Goal: Task Accomplishment & Management: Manage account settings

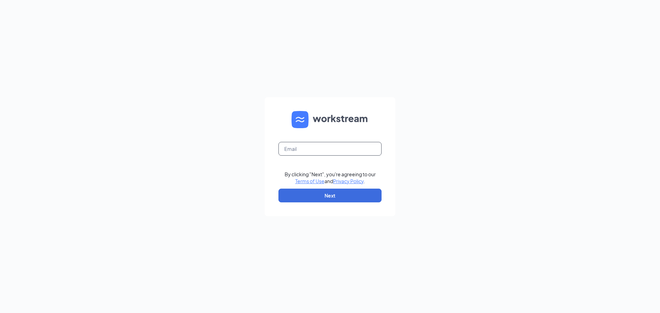
click at [308, 146] on input "text" at bounding box center [329, 149] width 103 height 14
click at [296, 150] on input "text" at bounding box center [329, 149] width 103 height 14
click at [318, 196] on button "Next" at bounding box center [329, 196] width 103 height 14
click at [399, 212] on div "Email field is required By clicking "Next", you're agreeing to our Terms of Use…" at bounding box center [330, 156] width 660 height 313
click at [324, 194] on button "Next" at bounding box center [329, 196] width 103 height 14
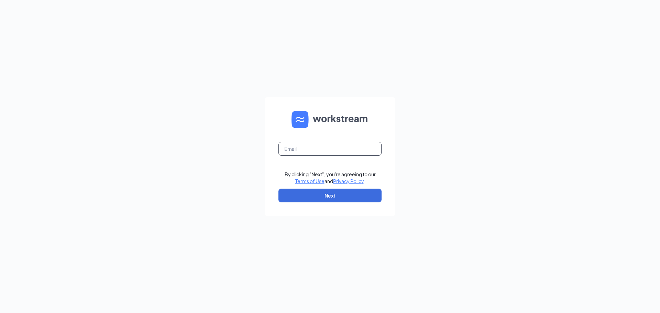
click at [316, 151] on input "text" at bounding box center [329, 149] width 103 height 14
click at [293, 151] on input "text" at bounding box center [329, 149] width 103 height 14
type input "[EMAIL_ADDRESS][DOMAIN_NAME]"
click at [343, 200] on button "Next" at bounding box center [329, 196] width 103 height 14
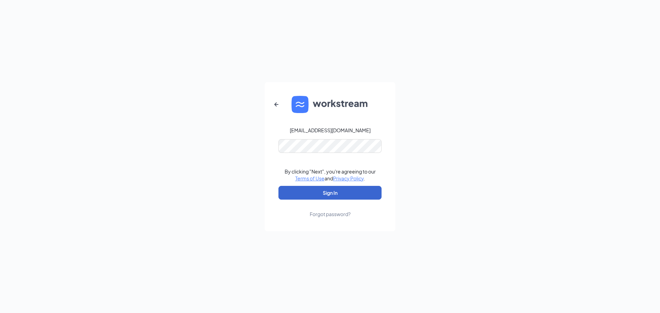
click at [330, 191] on button "Sign In" at bounding box center [329, 193] width 103 height 14
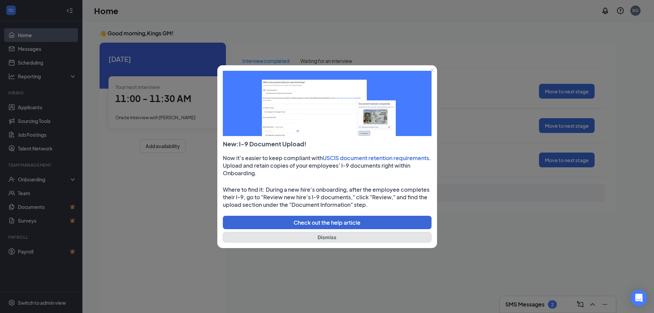
click at [322, 233] on button "Dismiss" at bounding box center [327, 237] width 209 height 11
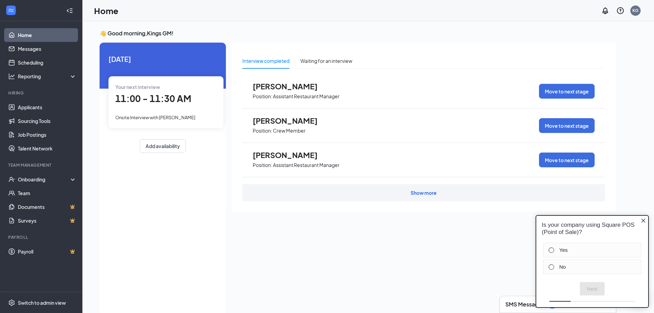
click at [286, 96] on p "Assistant Restaurant Manager" at bounding box center [306, 96] width 67 height 7
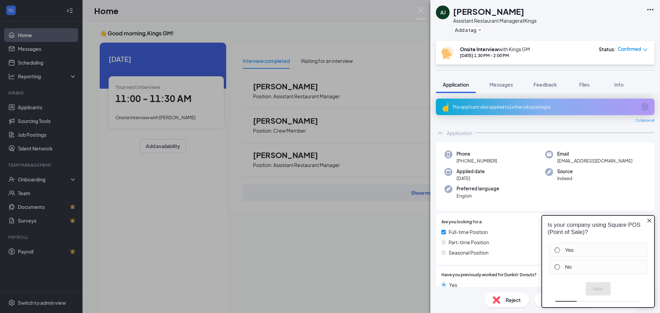
drag, startPoint x: 650, startPoint y: 217, endPoint x: 645, endPoint y: 218, distance: 5.1
click at [647, 218] on div "Is your company using Square POS (Point of Sale)?" at bounding box center [598, 229] width 112 height 26
click at [646, 219] on icon "Close button" at bounding box center [648, 220] width 5 height 5
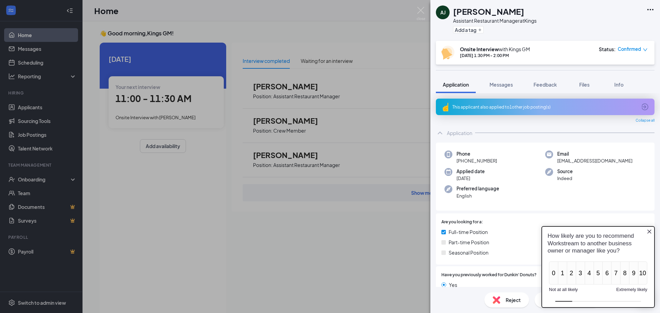
click at [496, 299] on img at bounding box center [496, 300] width 8 height 8
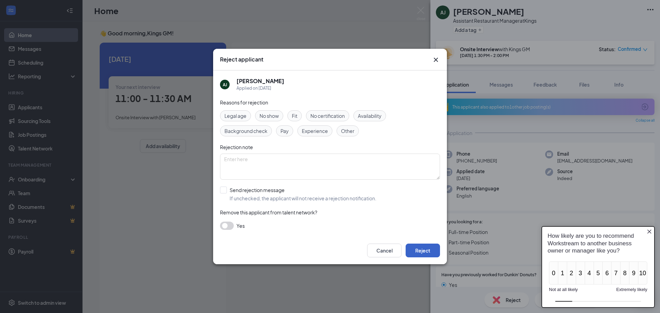
click at [425, 250] on button "Reject" at bounding box center [422, 251] width 34 height 14
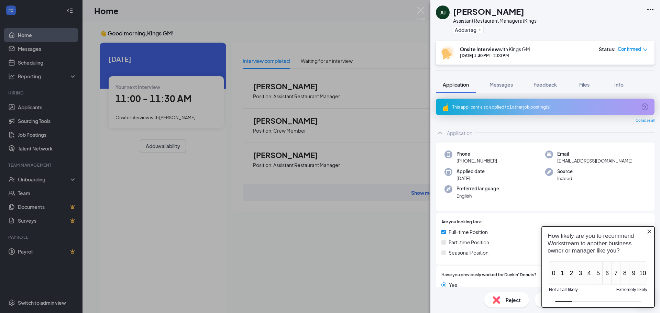
click at [649, 230] on icon "Close button" at bounding box center [648, 231] width 5 height 5
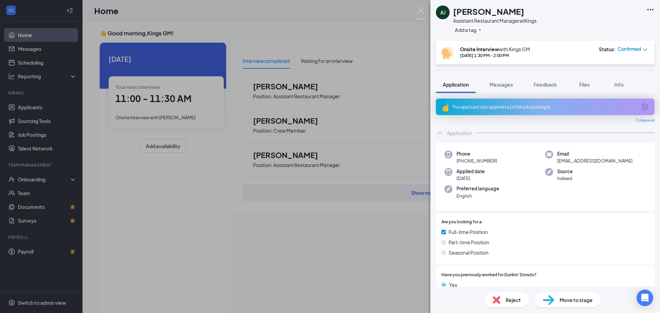
click at [495, 301] on img at bounding box center [496, 300] width 8 height 8
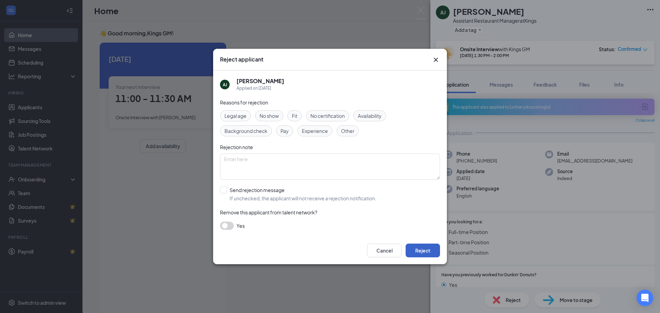
click at [425, 248] on button "Reject" at bounding box center [422, 251] width 34 height 14
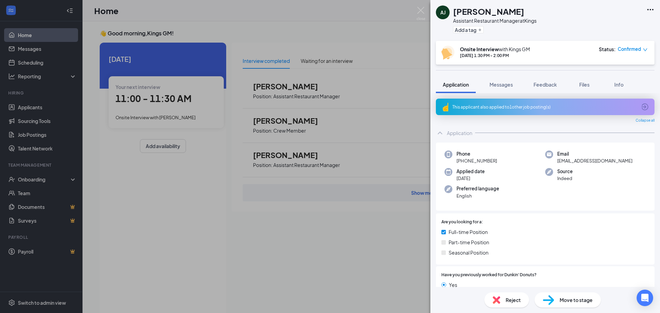
click at [493, 300] on img at bounding box center [496, 300] width 8 height 8
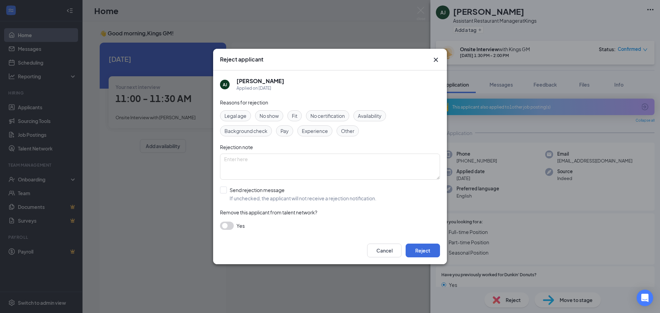
click at [229, 224] on button "button" at bounding box center [227, 226] width 14 height 8
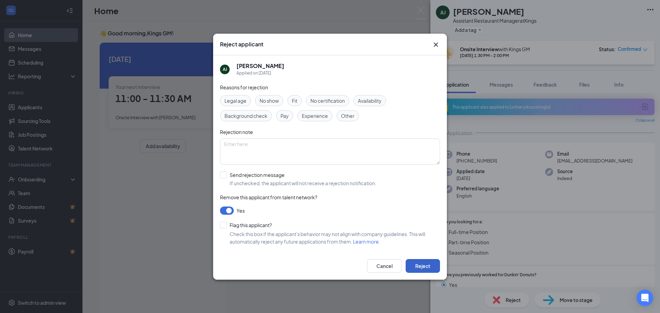
click at [427, 262] on button "Reject" at bounding box center [422, 266] width 34 height 14
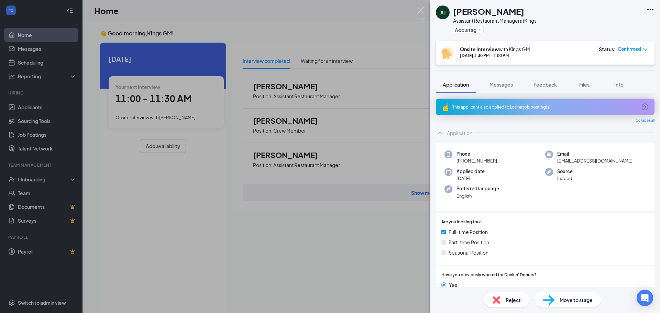
click at [314, 90] on div "[PERSON_NAME] Artiveon [PERSON_NAME] Assistant Restaurant Manager at Kings Add …" at bounding box center [330, 156] width 660 height 313
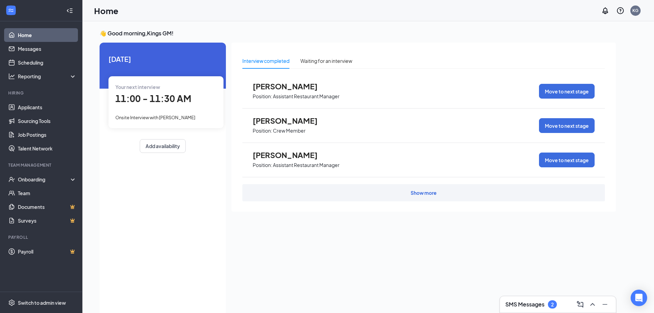
click at [427, 194] on div "Show more" at bounding box center [424, 192] width 26 height 7
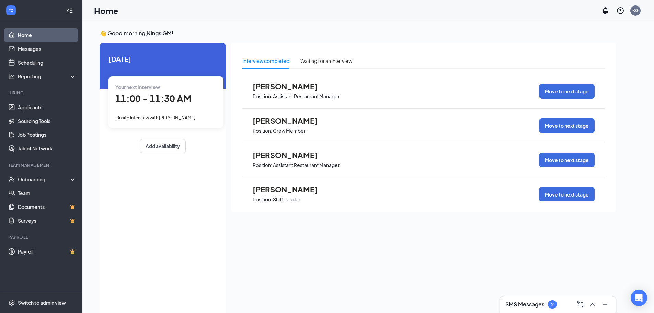
click at [21, 37] on link "Home" at bounding box center [47, 35] width 59 height 14
click at [34, 31] on link "Home" at bounding box center [47, 35] width 59 height 14
click at [33, 34] on link "Home" at bounding box center [47, 35] width 59 height 14
click at [18, 30] on link "Home" at bounding box center [47, 35] width 59 height 14
click at [32, 104] on link "Applicants" at bounding box center [47, 107] width 59 height 14
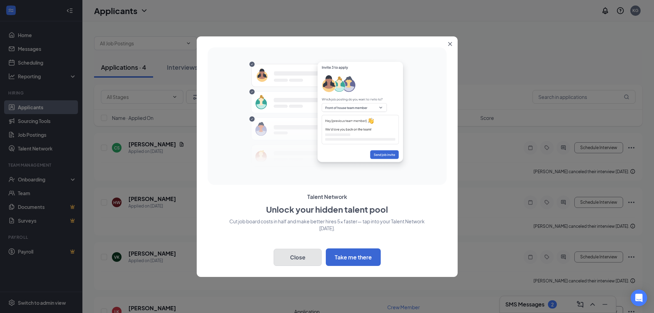
click at [298, 261] on button "Close" at bounding box center [298, 257] width 48 height 17
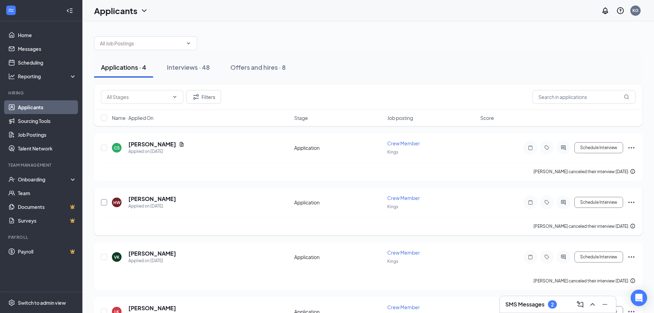
click at [103, 201] on input "checkbox" at bounding box center [104, 202] width 6 height 6
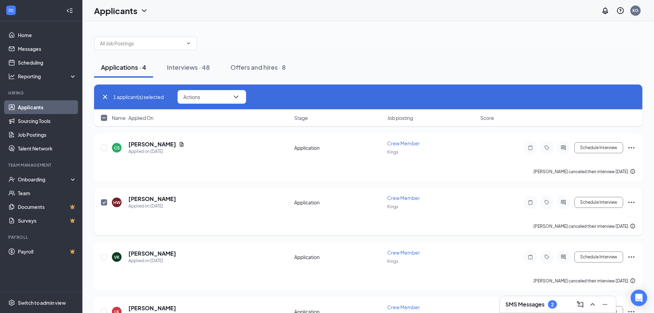
click at [103, 200] on input "checkbox" at bounding box center [104, 202] width 6 height 6
checkbox input "false"
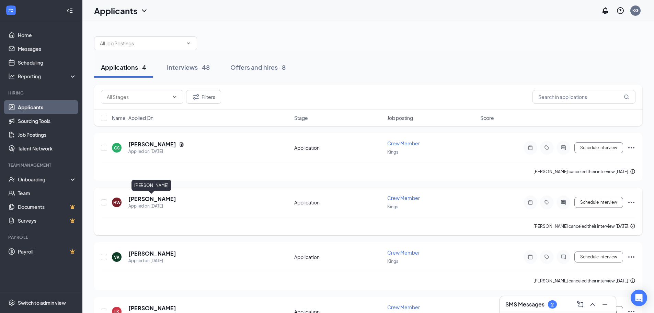
click at [151, 199] on h5 "[PERSON_NAME]" at bounding box center [152, 199] width 48 height 8
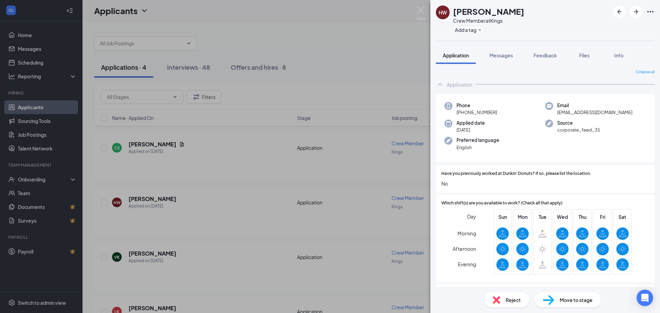
click at [499, 298] on img at bounding box center [496, 300] width 8 height 8
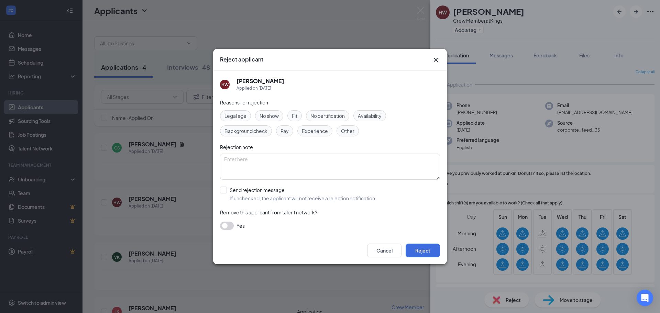
click at [226, 225] on button "button" at bounding box center [227, 226] width 14 height 8
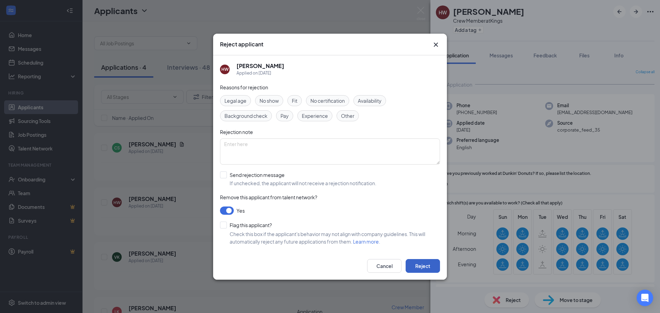
click at [422, 264] on button "Reject" at bounding box center [422, 266] width 34 height 14
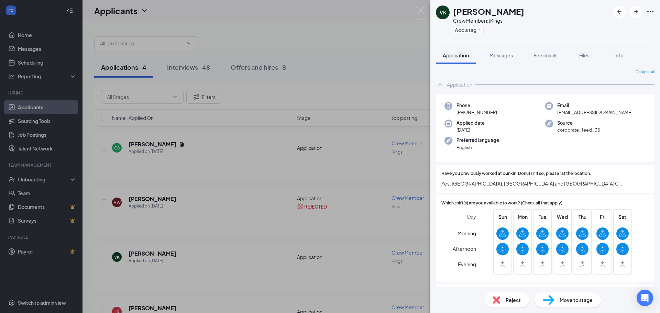
click at [496, 296] on img at bounding box center [496, 300] width 8 height 8
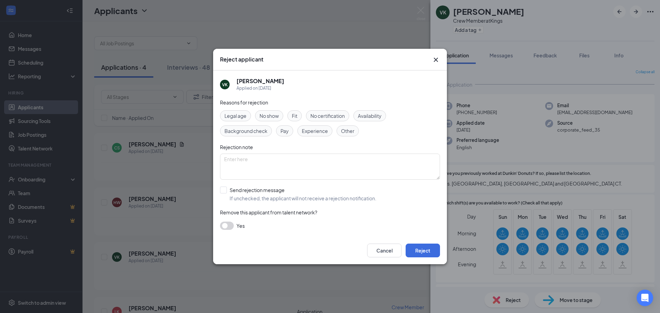
click at [224, 224] on button "button" at bounding box center [227, 226] width 14 height 8
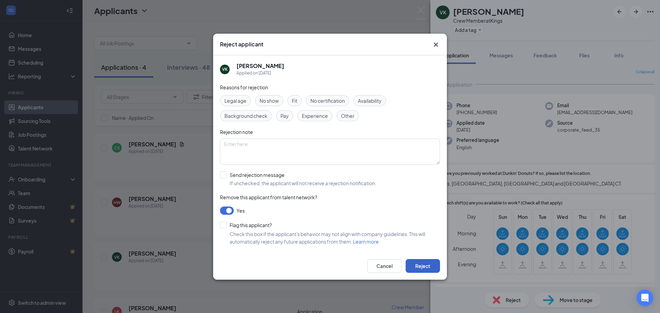
click at [424, 264] on button "Reject" at bounding box center [422, 266] width 34 height 14
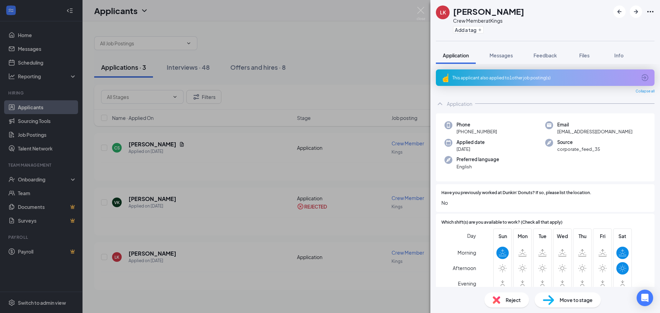
click at [496, 300] on img at bounding box center [496, 300] width 8 height 8
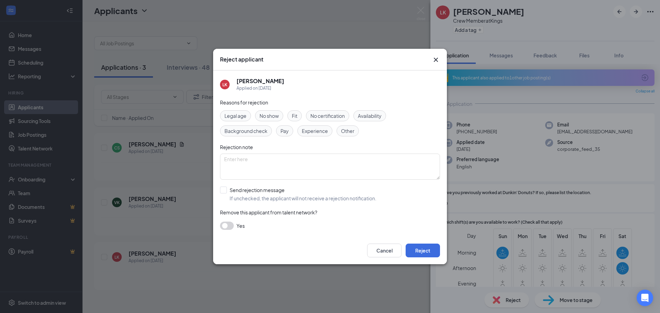
click at [228, 226] on button "button" at bounding box center [227, 226] width 14 height 8
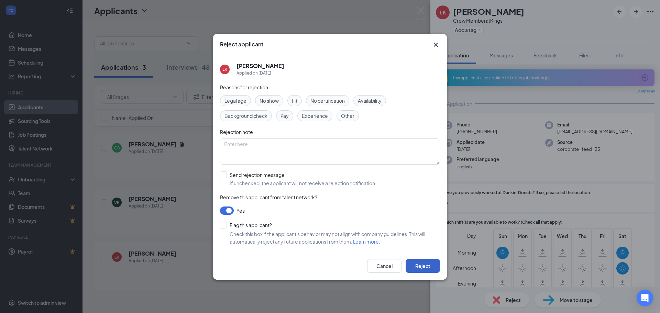
click at [424, 267] on button "Reject" at bounding box center [422, 266] width 34 height 14
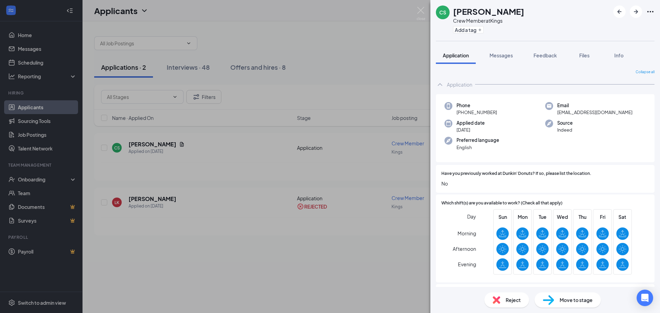
click at [495, 300] on img at bounding box center [496, 300] width 8 height 8
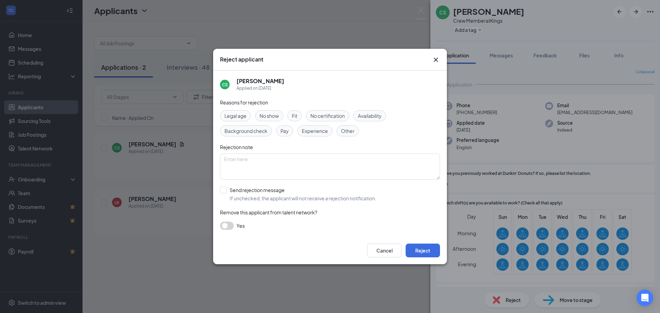
click at [226, 226] on button "button" at bounding box center [227, 226] width 14 height 8
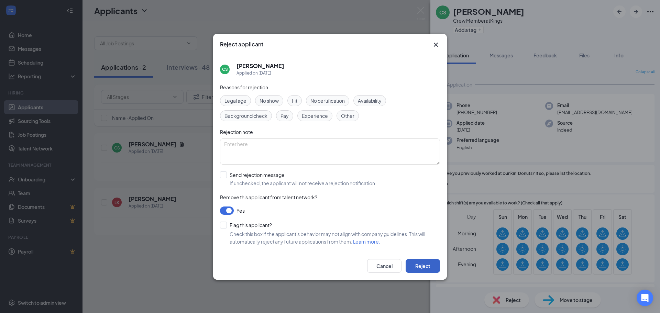
click at [424, 268] on button "Reject" at bounding box center [422, 266] width 34 height 14
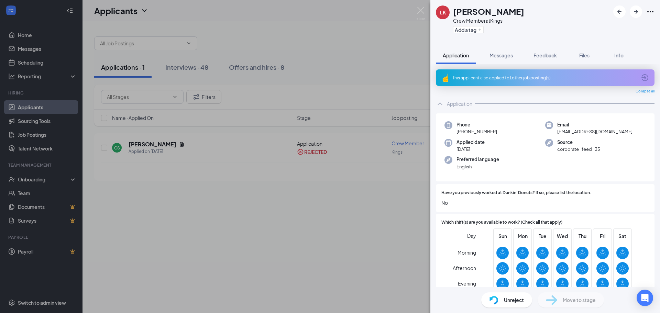
click at [498, 301] on div "Unreject" at bounding box center [506, 299] width 51 height 15
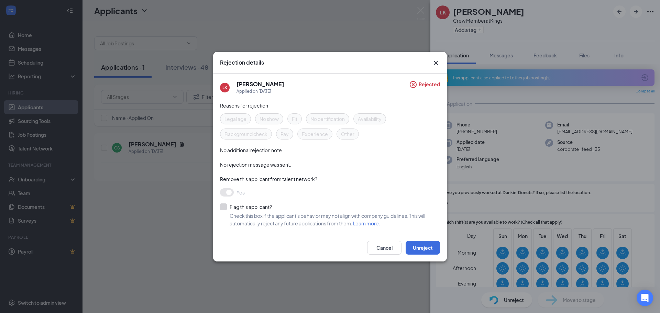
click at [478, 179] on div "Rejection details LK [PERSON_NAME] Applied on [DATE] Rejected Reasons for rejec…" at bounding box center [330, 156] width 660 height 313
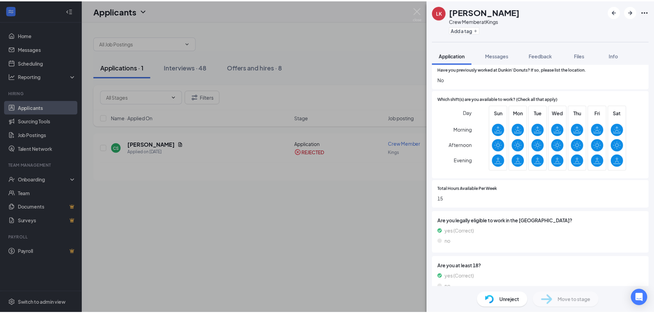
scroll to position [137, 0]
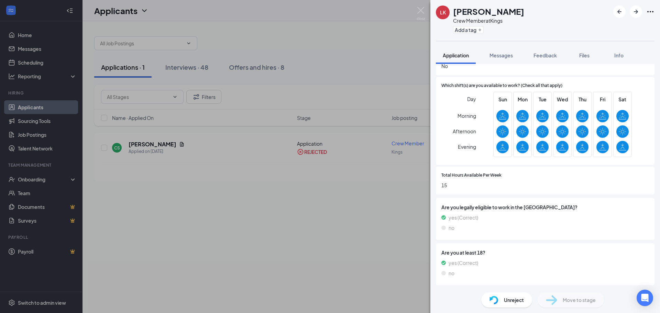
click at [381, 271] on div "LK [PERSON_NAME] Crew Member at Kings Add a tag Application Messages Feedback F…" at bounding box center [330, 156] width 660 height 313
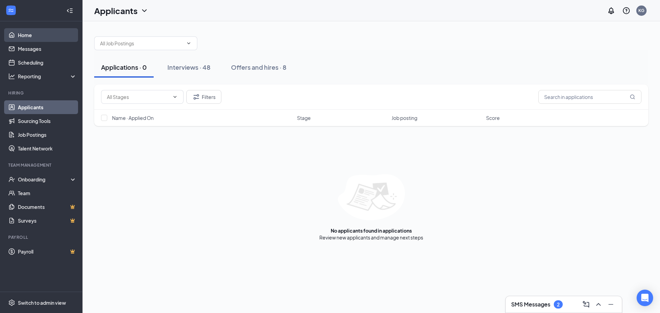
click at [23, 35] on link "Home" at bounding box center [47, 35] width 59 height 14
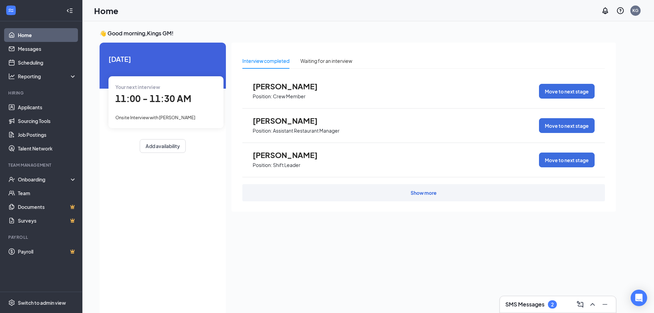
click at [127, 96] on span "11:00 - 11:30 AM" at bounding box center [153, 98] width 76 height 11
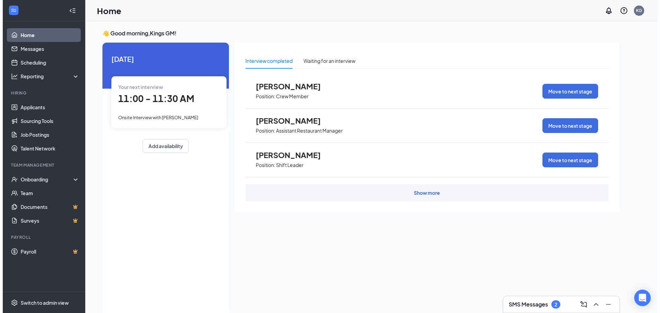
scroll to position [3, 0]
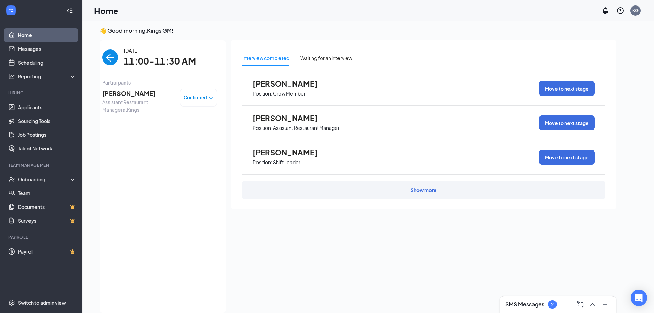
click at [208, 97] on div "Confirmed" at bounding box center [199, 97] width 30 height 7
click at [113, 117] on div "Participants [PERSON_NAME] Assistant Restaurant Manager at [GEOGRAPHIC_DATA]" at bounding box center [159, 98] width 115 height 39
click at [289, 87] on span "[PERSON_NAME]" at bounding box center [291, 83] width 76 height 9
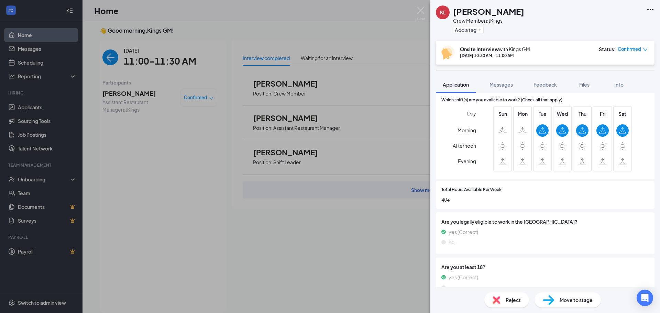
scroll to position [166, 0]
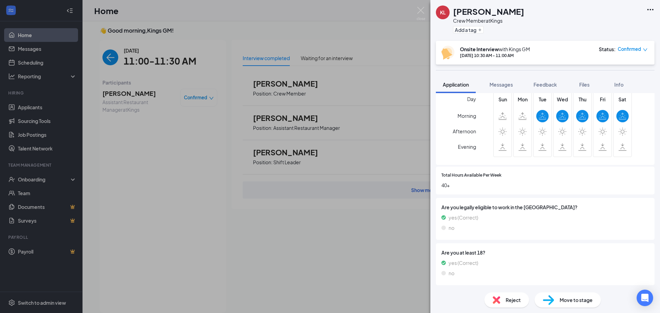
click at [494, 302] on img at bounding box center [496, 300] width 8 height 8
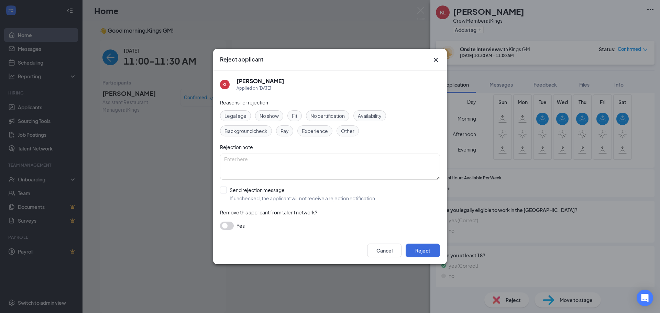
click at [228, 226] on button "button" at bounding box center [227, 226] width 14 height 8
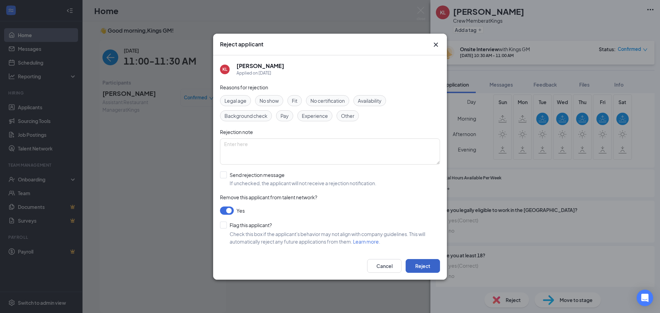
click at [420, 265] on button "Reject" at bounding box center [422, 266] width 34 height 14
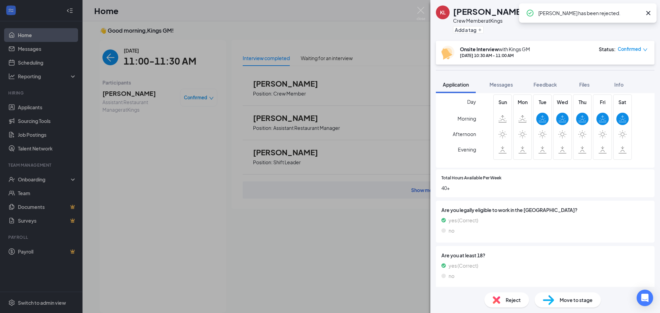
click at [239, 147] on div "KL [PERSON_NAME] Crew Member at Kings Add a tag Onsite Interview with Kings GM …" at bounding box center [330, 156] width 660 height 313
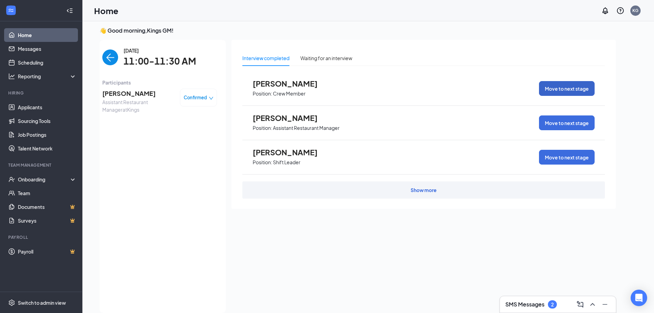
click at [577, 85] on button "Move to next stage" at bounding box center [567, 88] width 56 height 15
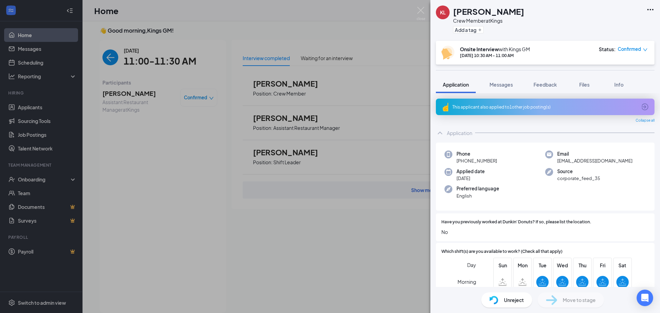
click at [305, 82] on div "KL [PERSON_NAME] Crew Member at Kings Add a tag Onsite Interview with Kings GM …" at bounding box center [330, 156] width 660 height 313
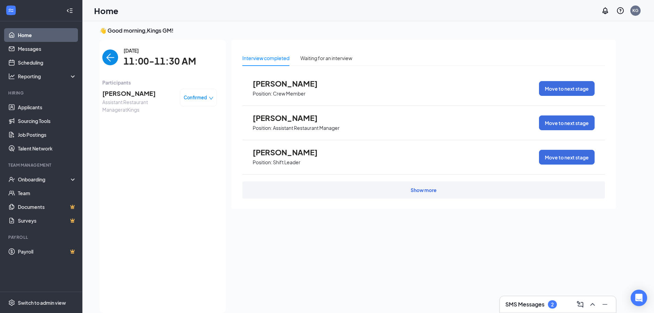
click at [279, 92] on p "Crew Member" at bounding box center [289, 93] width 33 height 7
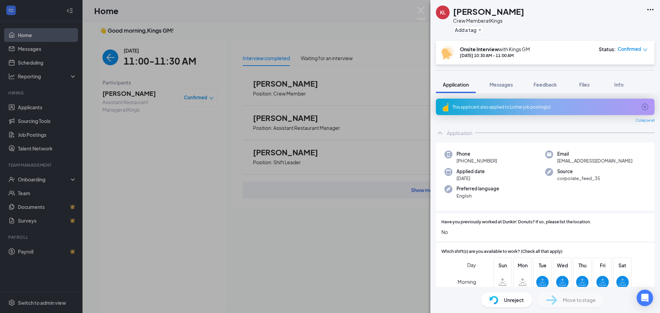
click at [489, 302] on img at bounding box center [493, 300] width 9 height 9
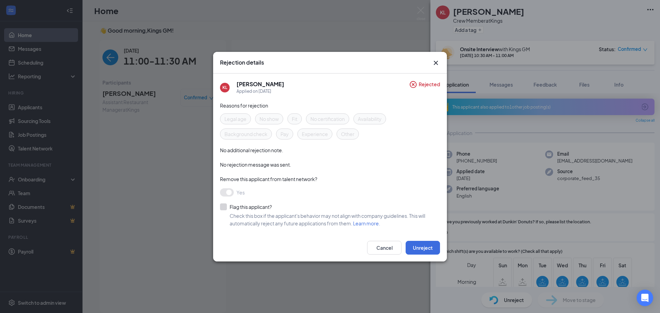
click at [182, 193] on div "Rejection details KL [PERSON_NAME] Applied on [DATE] Rejected Reasons for rejec…" at bounding box center [330, 156] width 660 height 313
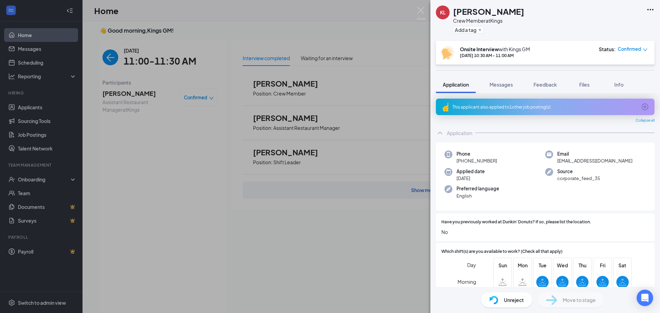
click at [280, 120] on div "KL [PERSON_NAME] Crew Member at Kings Add a tag Onsite Interview with Kings GM …" at bounding box center [330, 156] width 660 height 313
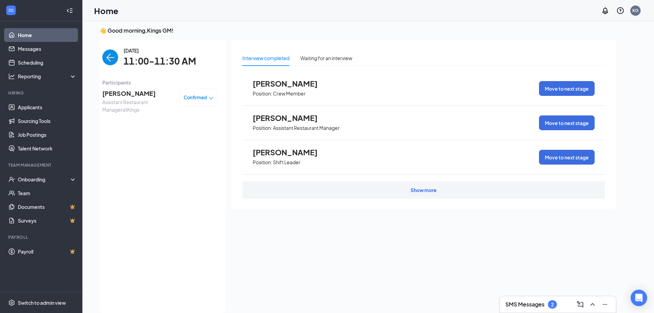
click at [433, 185] on div "Show more" at bounding box center [424, 189] width 363 height 17
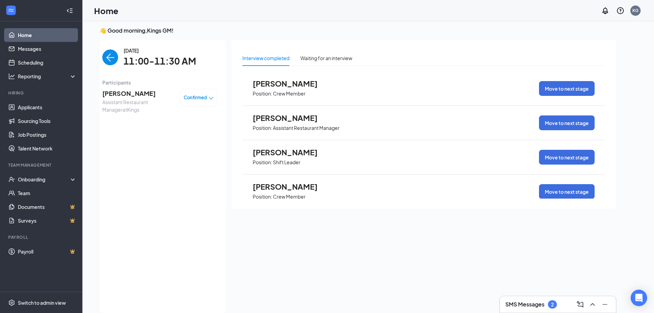
click at [337, 162] on div "[PERSON_NAME] Position: Shift Leader Move to next stage" at bounding box center [424, 157] width 363 height 34
click at [311, 127] on p "Assistant Restaurant Manager" at bounding box center [306, 128] width 67 height 7
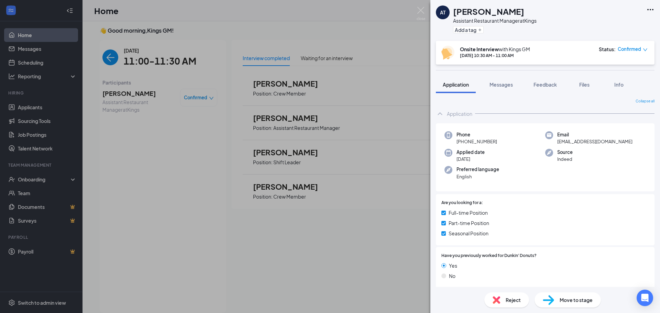
click at [495, 297] on img at bounding box center [496, 300] width 8 height 8
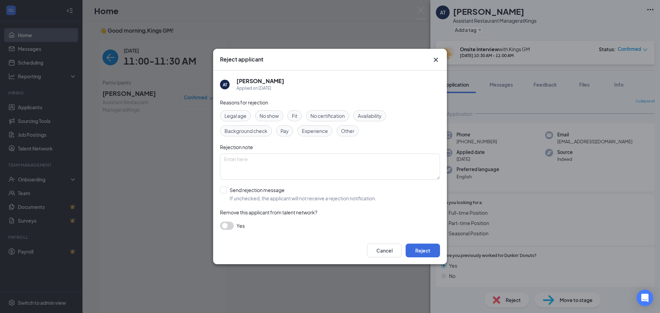
click at [228, 228] on button "button" at bounding box center [227, 226] width 14 height 8
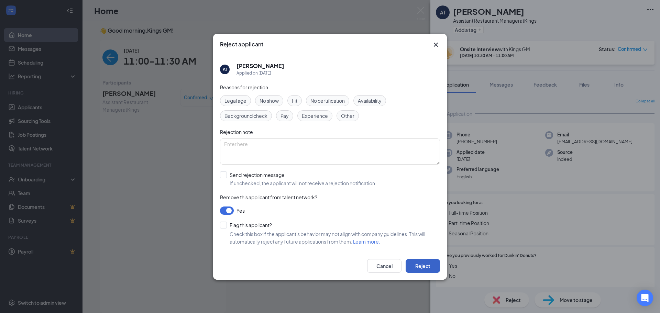
click at [423, 269] on button "Reject" at bounding box center [422, 266] width 34 height 14
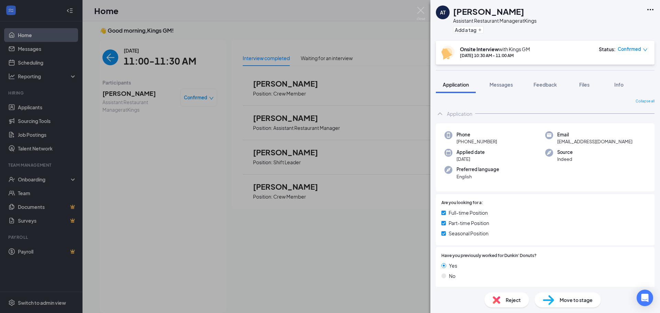
click at [263, 190] on div "AT [PERSON_NAME] Assistant Restaurant Manager at Kings Add a tag Onsite Intervi…" at bounding box center [330, 156] width 660 height 313
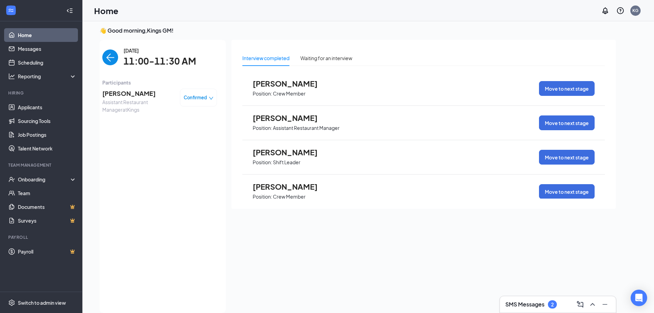
click at [276, 159] on p "Shift Leader" at bounding box center [286, 162] width 27 height 7
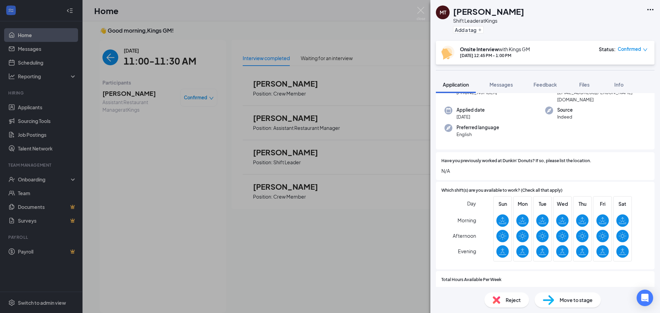
scroll to position [47, 0]
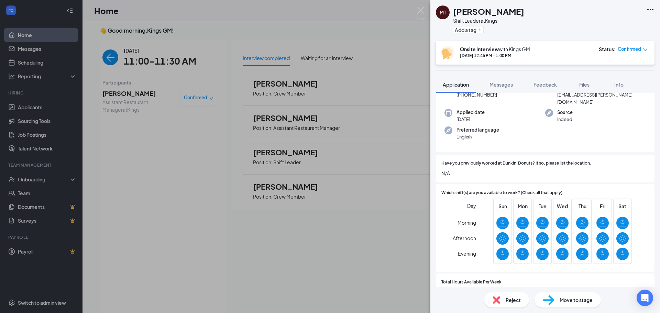
click at [356, 266] on div "MT [PERSON_NAME] Shift Leader at Kings Add a tag Onsite Interview with Kings GM…" at bounding box center [330, 156] width 660 height 313
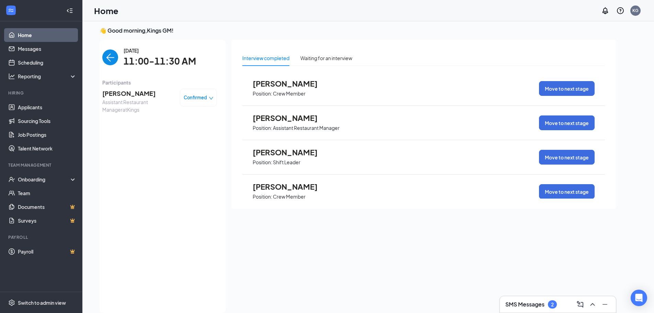
click at [293, 182] on span "[PERSON_NAME]" at bounding box center [291, 186] width 76 height 9
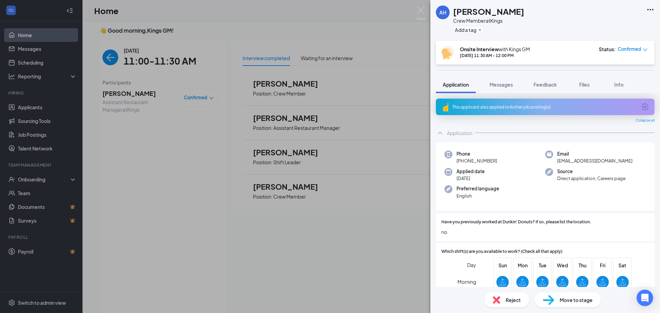
click at [498, 298] on img at bounding box center [496, 300] width 8 height 8
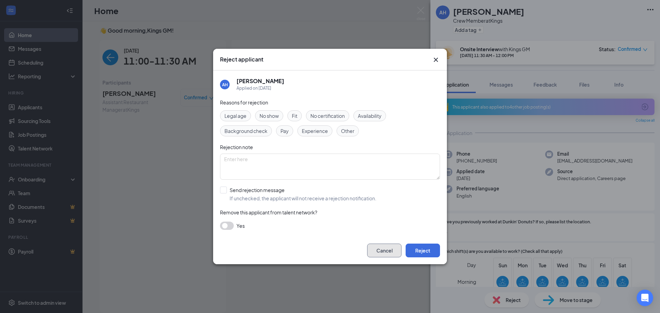
click at [381, 248] on button "Cancel" at bounding box center [384, 251] width 34 height 14
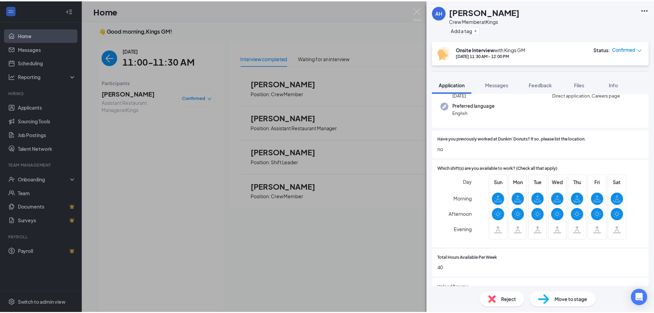
scroll to position [66, 0]
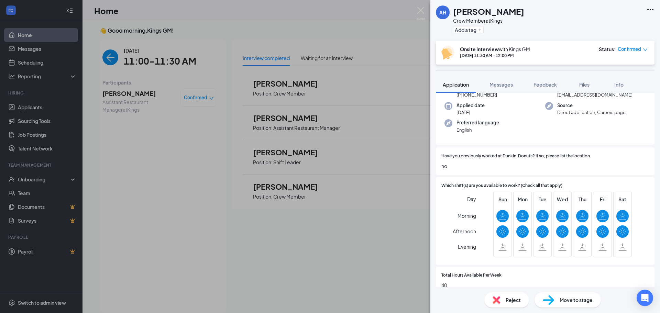
click at [493, 300] on img at bounding box center [496, 300] width 8 height 8
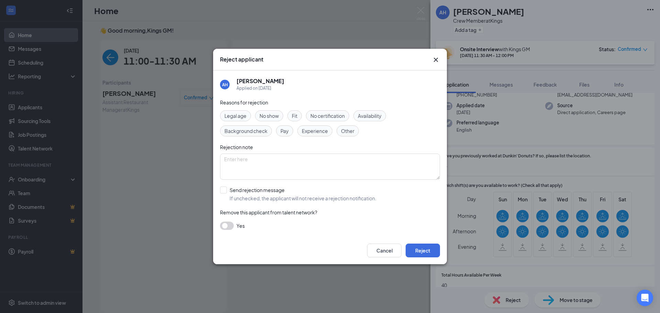
click at [226, 226] on button "button" at bounding box center [227, 226] width 14 height 8
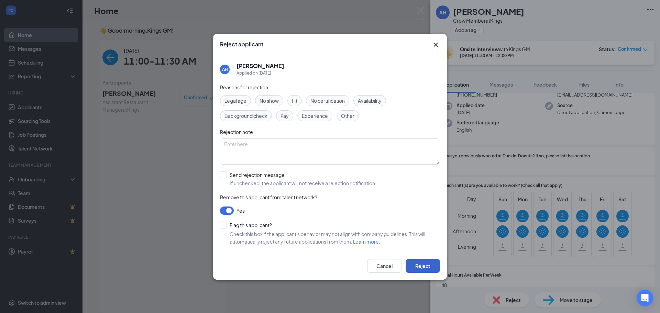
click at [424, 266] on button "Reject" at bounding box center [422, 266] width 34 height 14
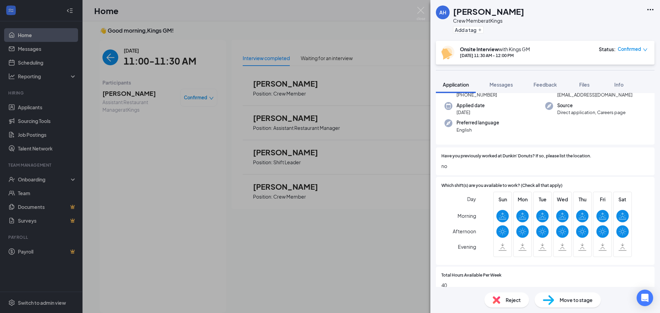
click at [344, 279] on div "AH [PERSON_NAME] Crew Member at Kings Add a tag Onsite Interview with Kings GM …" at bounding box center [330, 156] width 660 height 313
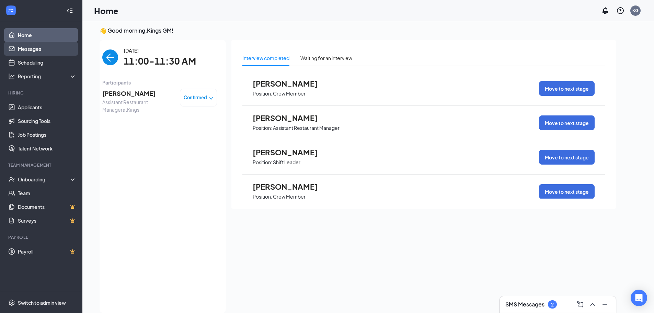
click at [26, 49] on link "Messages" at bounding box center [47, 49] width 59 height 14
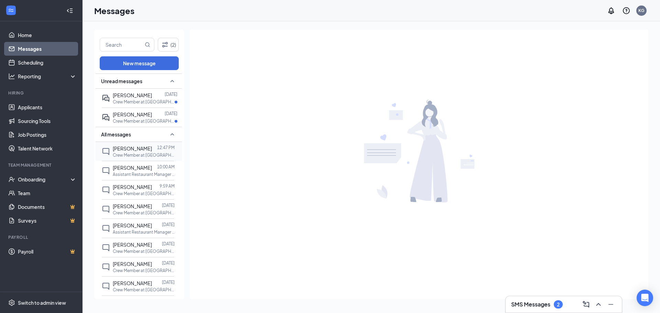
click at [139, 150] on span "[PERSON_NAME]" at bounding box center [132, 148] width 39 height 6
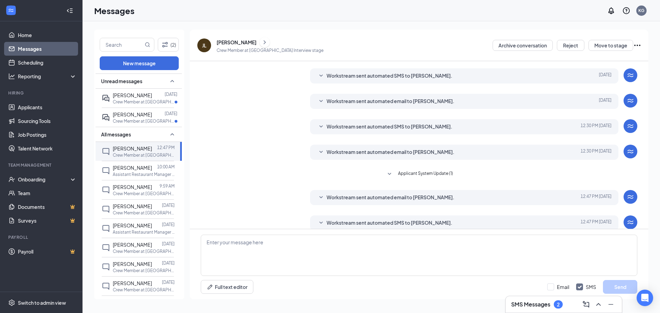
scroll to position [98, 0]
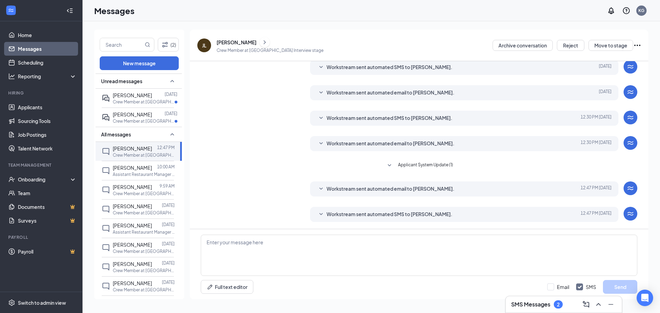
click at [425, 215] on span "Workstream sent automated SMS to [PERSON_NAME]." at bounding box center [389, 214] width 126 height 8
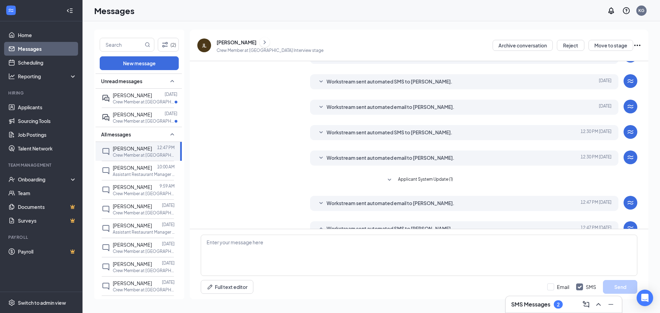
scroll to position [56, 0]
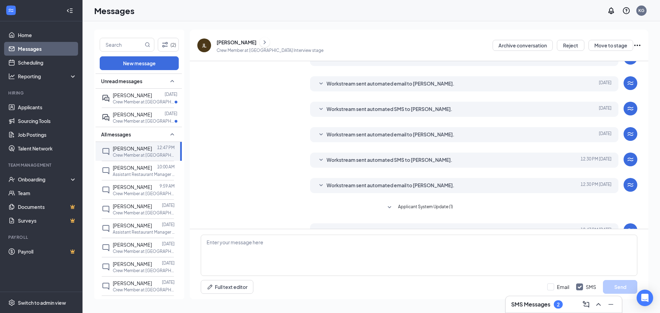
click at [346, 185] on span "Workstream sent automated email to [PERSON_NAME]." at bounding box center [390, 185] width 128 height 8
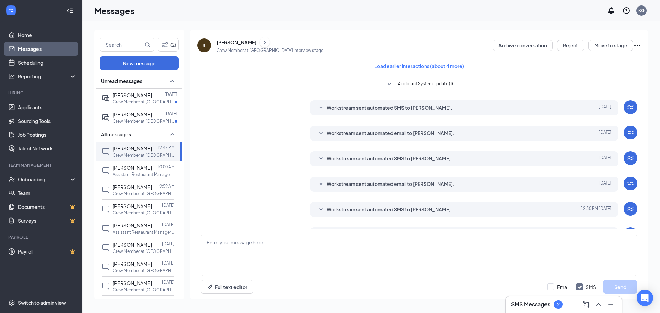
scroll to position [0, 0]
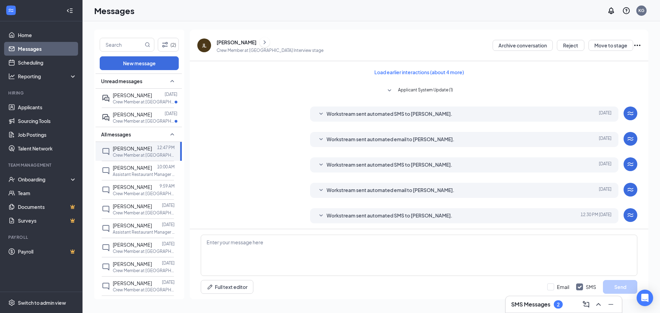
click at [213, 189] on div "Workstream sent automated email to [PERSON_NAME]. [DATE] Hi [PERSON_NAME], This…" at bounding box center [419, 192] width 436 height 19
click at [24, 45] on link "Messages" at bounding box center [47, 49] width 59 height 14
click at [22, 34] on link "Home" at bounding box center [47, 35] width 59 height 14
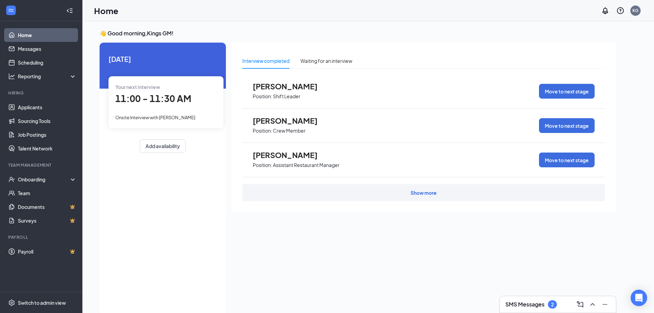
click at [552, 305] on div "2" at bounding box center [552, 305] width 3 height 6
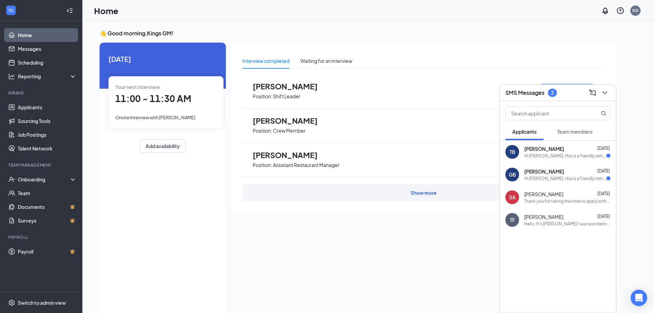
click at [543, 156] on div "Hi [PERSON_NAME], this is a friendly reminder. Your interview with [PERSON_NAME…" at bounding box center [566, 156] width 82 height 6
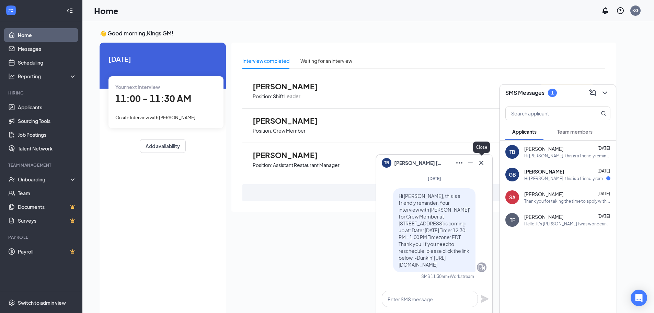
click at [482, 161] on icon "Cross" at bounding box center [481, 163] width 8 height 8
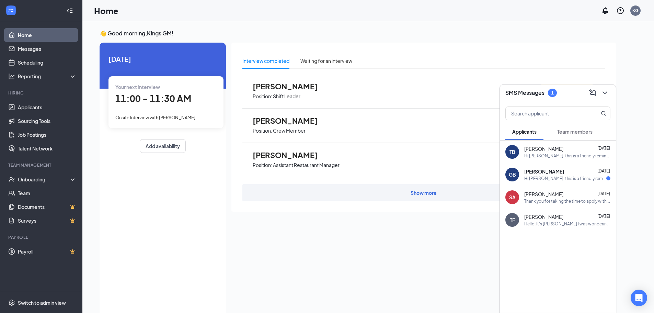
click at [393, 244] on div "Interview completed Waiting for an interview [PERSON_NAME] Position: Shift Lead…" at bounding box center [424, 177] width 385 height 269
click at [415, 196] on div "Show more" at bounding box center [424, 192] width 363 height 17
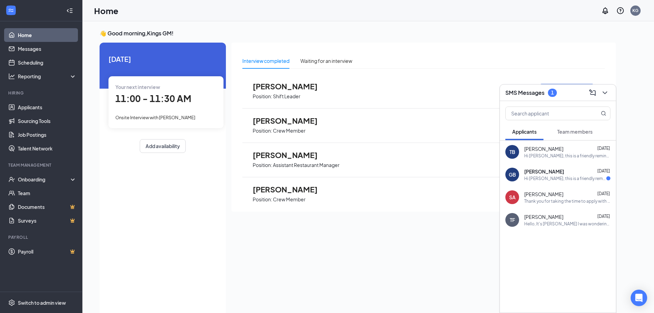
click at [617, 271] on div "👋 Good morning, Kings GM ! [DATE] Your next interview 11:00 - 11:30 AM Onsite I…" at bounding box center [358, 175] width 528 height 290
click at [606, 92] on icon "ChevronDown" at bounding box center [605, 92] width 4 height 3
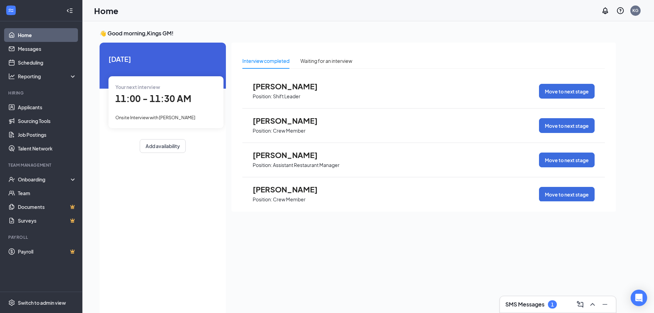
click at [274, 63] on div "Interview completed" at bounding box center [266, 61] width 47 height 8
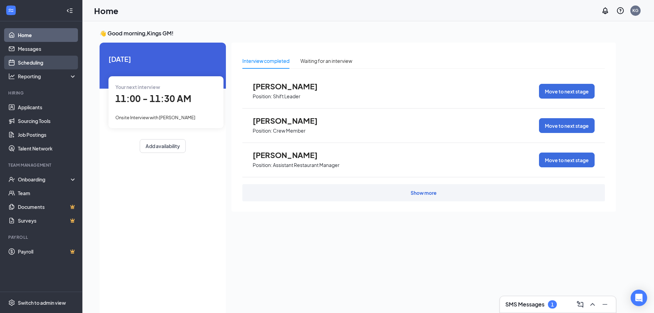
click at [29, 60] on link "Scheduling" at bounding box center [47, 63] width 59 height 14
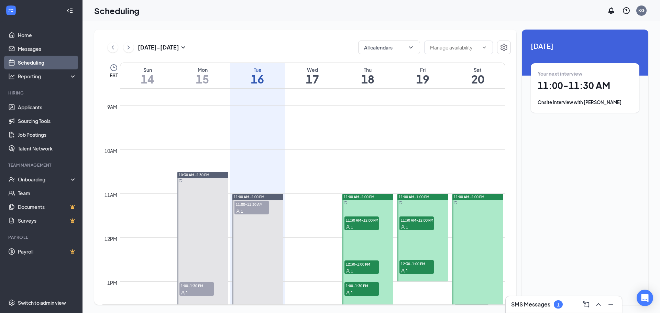
scroll to position [406, 0]
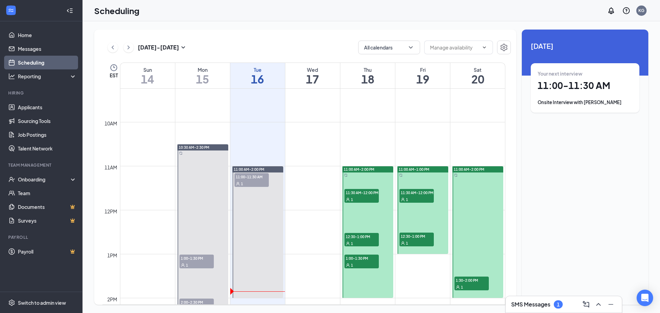
click at [362, 169] on span "11:00 AM-2:00 PM" at bounding box center [358, 169] width 31 height 5
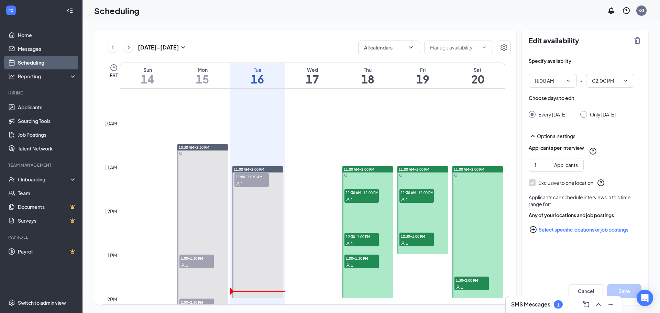
click at [358, 240] on div "1" at bounding box center [361, 243] width 34 height 7
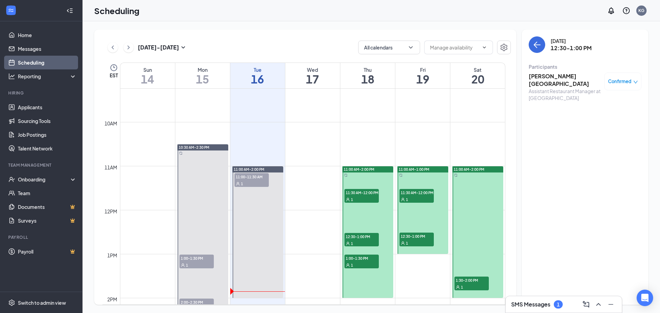
click at [361, 262] on div "1" at bounding box center [361, 264] width 34 height 7
click at [417, 189] on span "11:30 AM-12:00 PM" at bounding box center [416, 192] width 34 height 7
click at [415, 242] on div "1" at bounding box center [416, 242] width 34 height 7
click at [478, 278] on span "1:30-2:00 PM" at bounding box center [471, 280] width 34 height 7
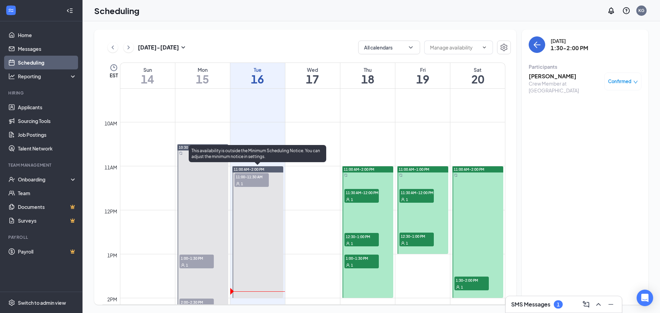
click at [262, 182] on div "1" at bounding box center [251, 183] width 34 height 7
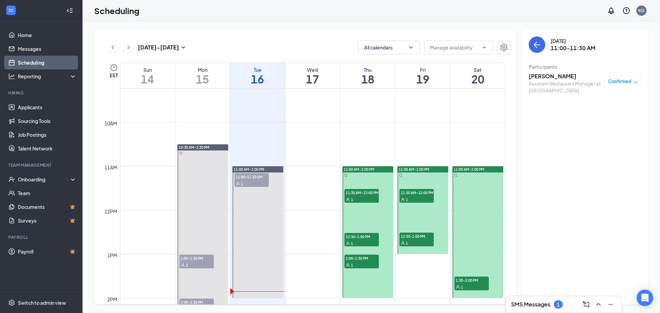
click at [358, 196] on div "1" at bounding box center [361, 199] width 34 height 7
click at [364, 191] on span "11:30 AM-12:00 PM" at bounding box center [361, 192] width 34 height 7
click at [361, 240] on div "1" at bounding box center [361, 243] width 34 height 7
click at [361, 260] on span "1:00-1:30 PM" at bounding box center [361, 258] width 34 height 7
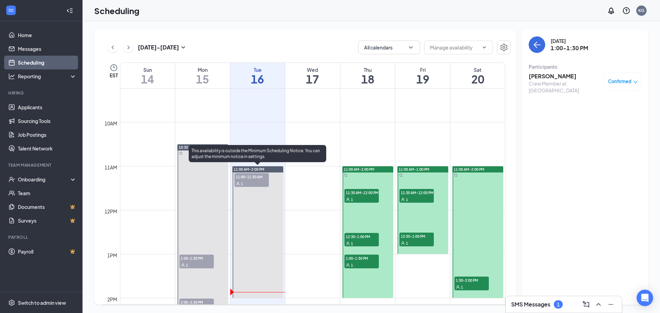
click at [247, 177] on span "11:00-11:30 AM" at bounding box center [251, 176] width 34 height 7
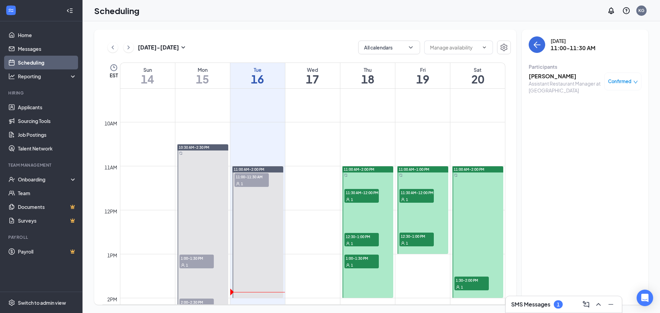
click at [407, 194] on span "11:30 AM-12:00 PM" at bounding box center [416, 192] width 34 height 7
click at [419, 236] on span "12:30-1:00 PM" at bounding box center [416, 236] width 34 height 7
click at [363, 193] on span "11:30 AM-12:00 PM" at bounding box center [361, 192] width 34 height 7
click at [359, 236] on span "12:30-1:00 PM" at bounding box center [361, 236] width 34 height 7
click at [358, 254] on div "1:00-1:30 PM 1" at bounding box center [361, 261] width 36 height 15
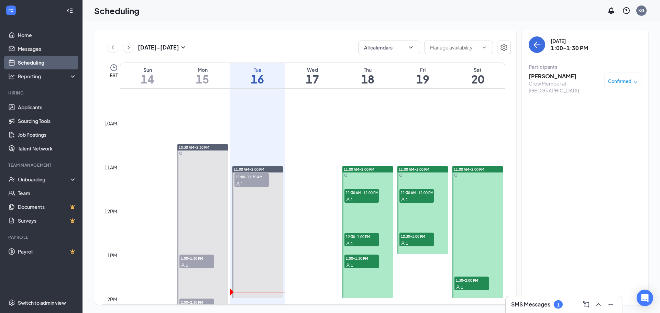
click at [479, 280] on span "1:30-2:00 PM" at bounding box center [471, 280] width 34 height 7
